Goal: Information Seeking & Learning: Learn about a topic

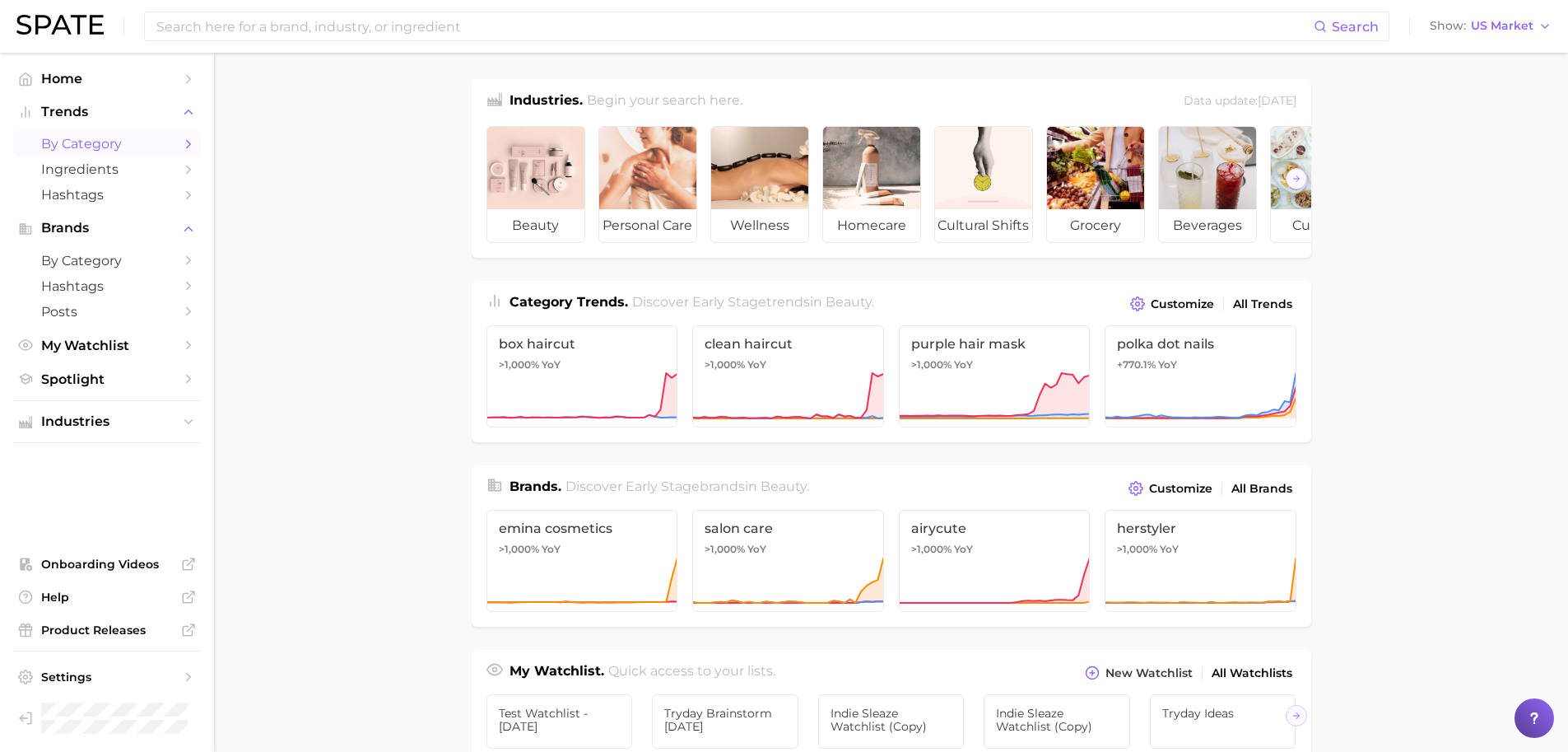
click at [116, 154] on link "by Category" at bounding box center [107, 143] width 188 height 25
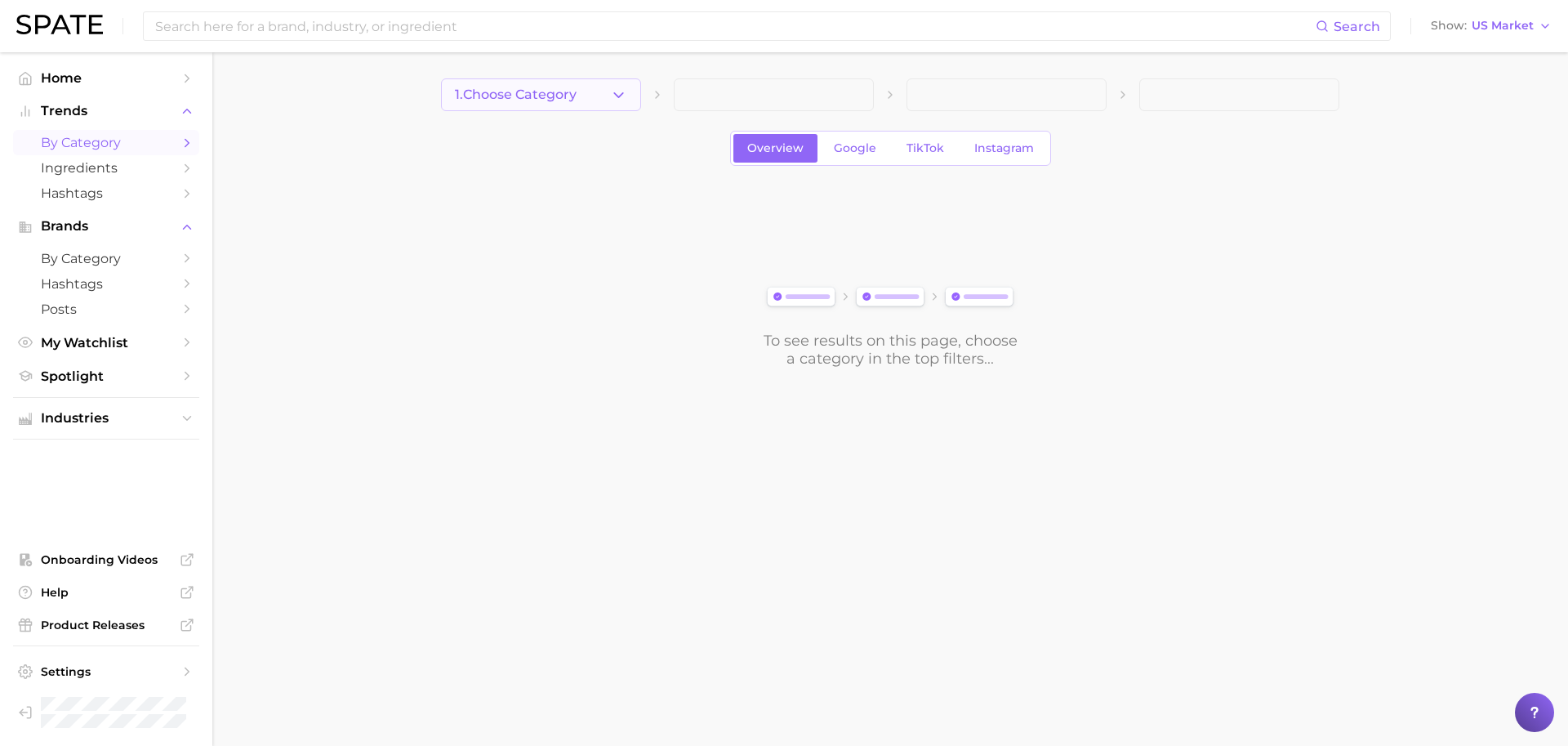
click at [618, 95] on icon "button" at bounding box center [618, 95] width 17 height 17
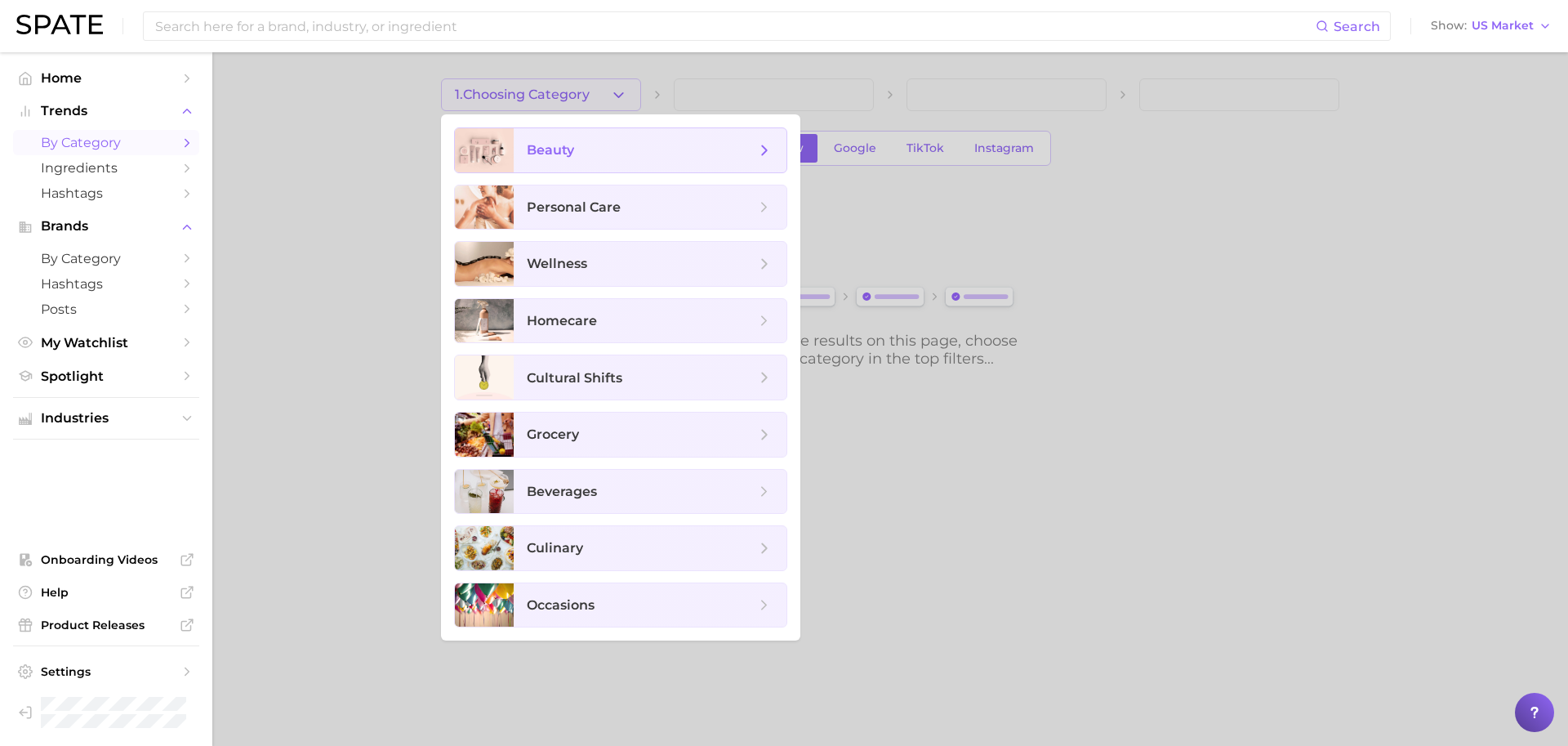
click at [622, 141] on span "beauty" at bounding box center [641, 150] width 229 height 18
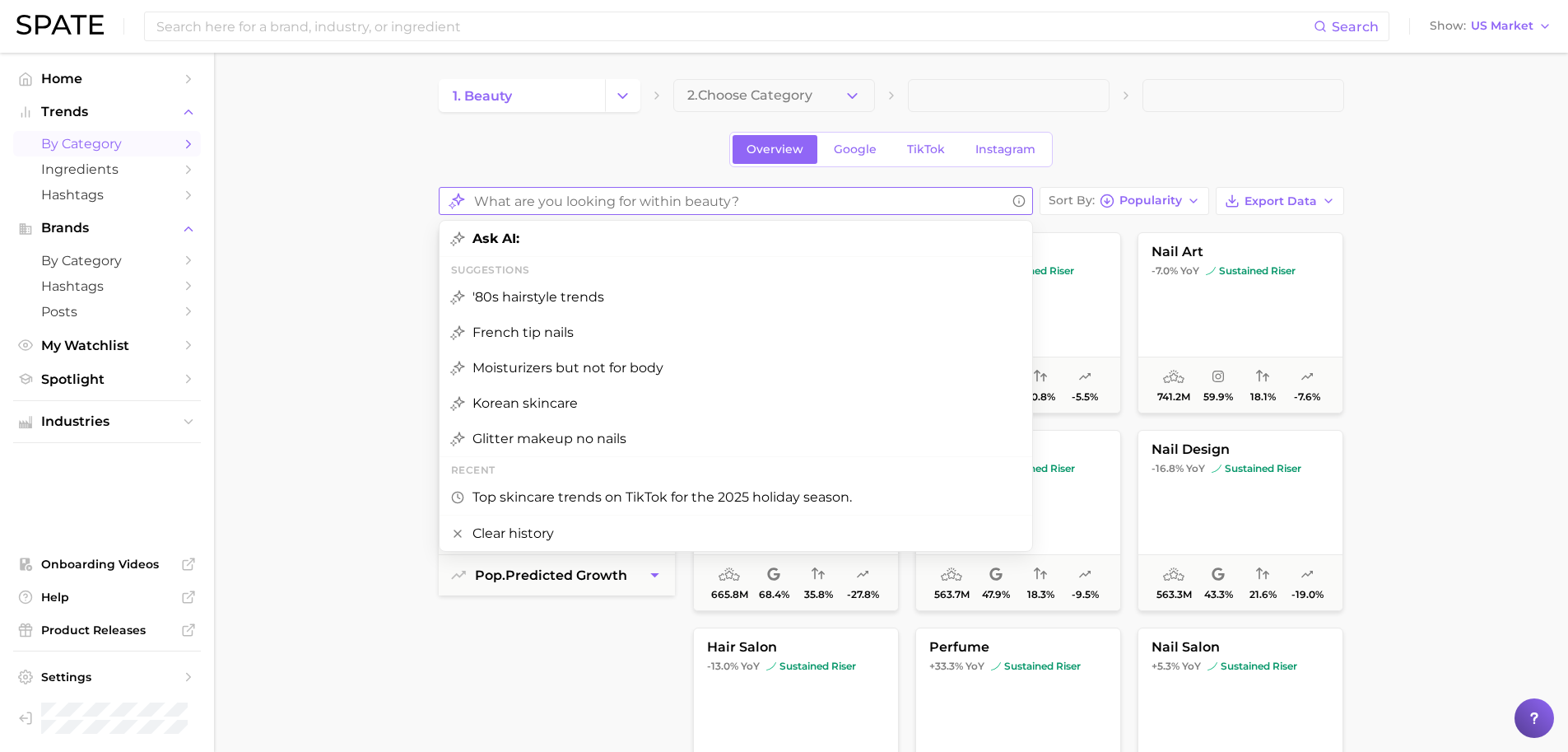
click at [972, 196] on input "What are you looking for within beauty?" at bounding box center [741, 201] width 532 height 32
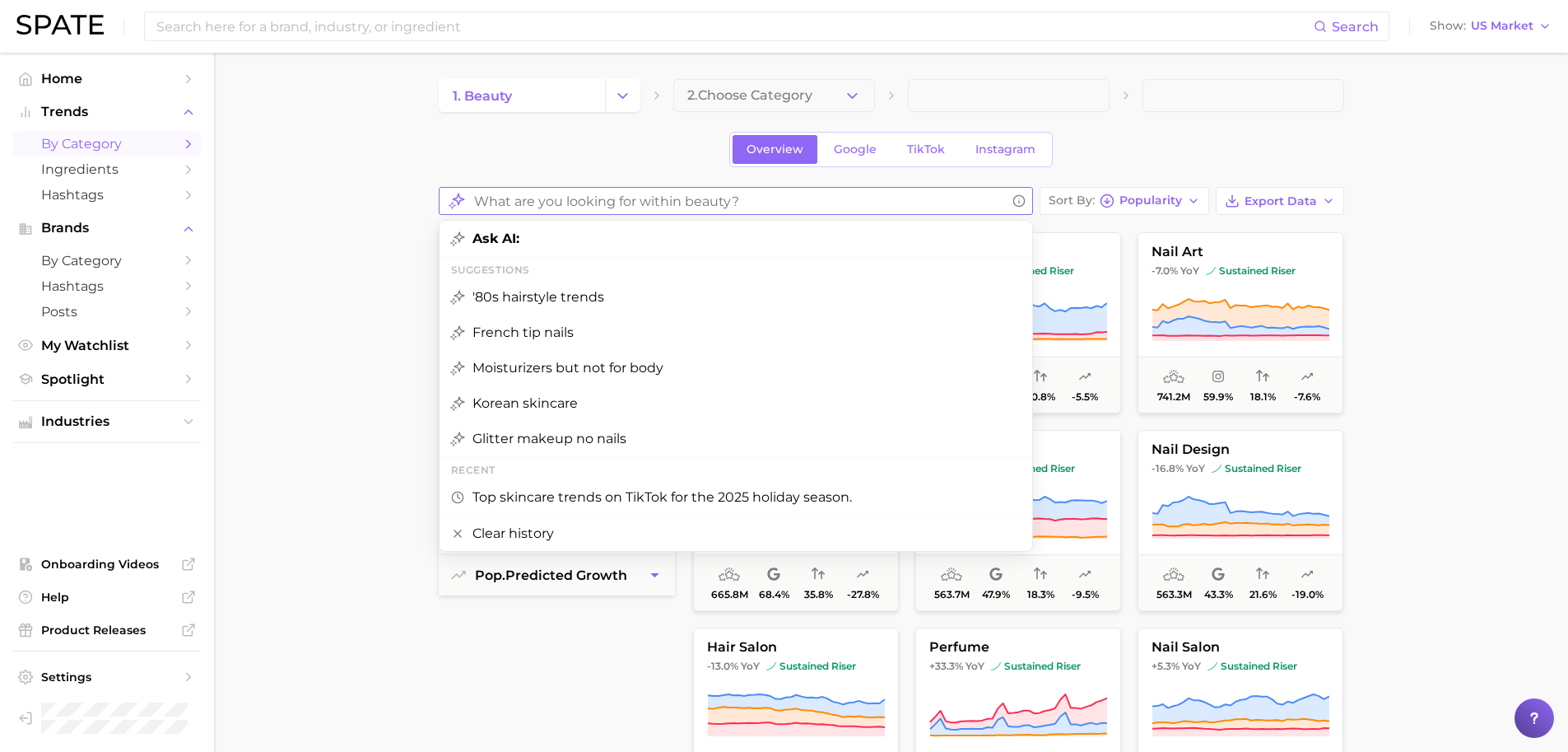
click at [513, 444] on span "Glitter makeup no nails" at bounding box center [549, 438] width 154 height 16
type input "Glitter makeup no nails"
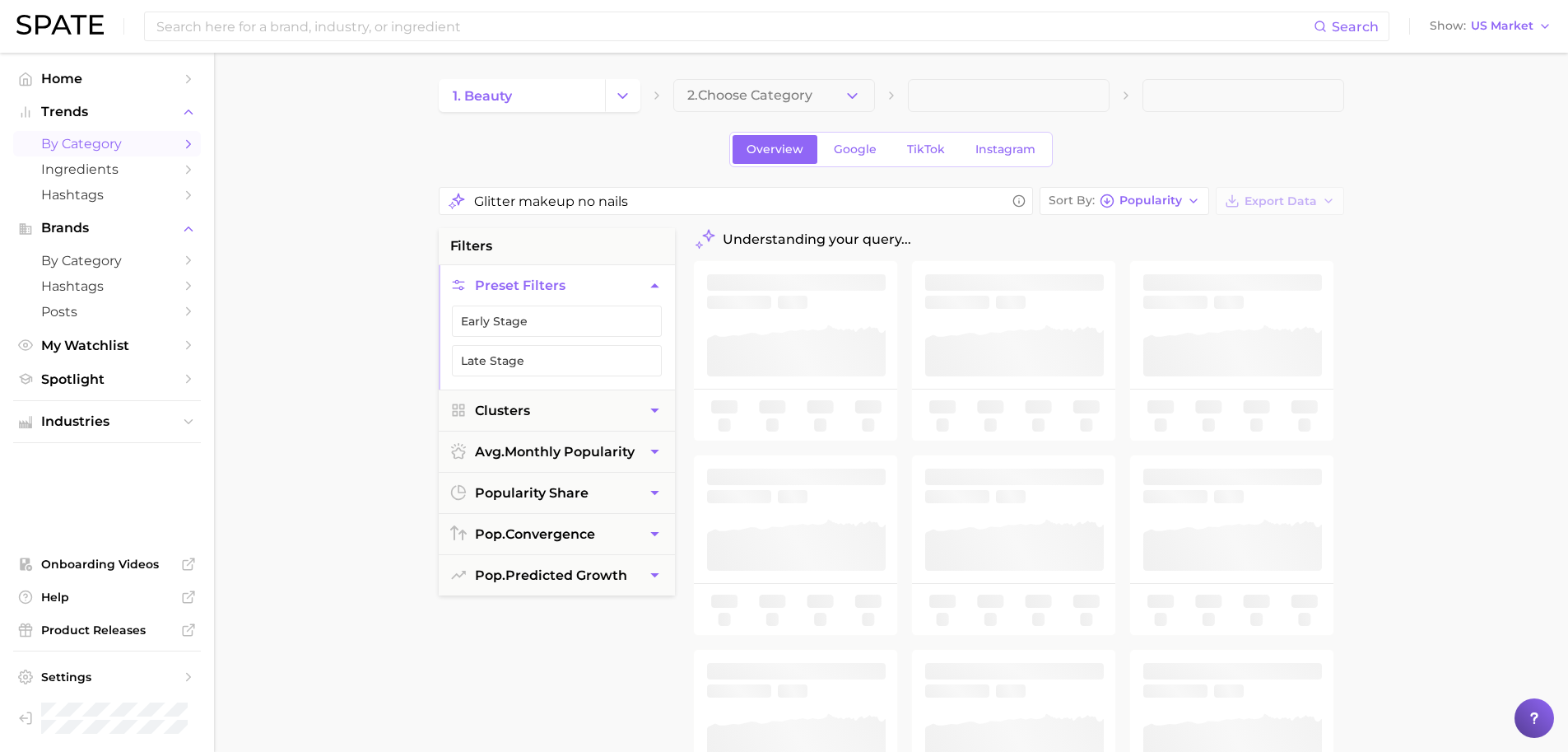
click at [263, 196] on main "1. beauty 2. Choose Category Overview Google TikTok Instagram Glitter makeup no…" at bounding box center [891, 680] width 1354 height 1254
